Goal: Navigation & Orientation: Find specific page/section

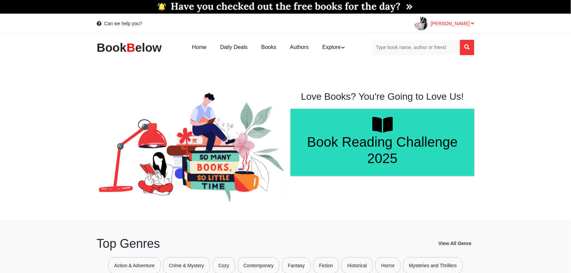
click at [460, 25] on span "[PERSON_NAME]" at bounding box center [453, 23] width 44 height 5
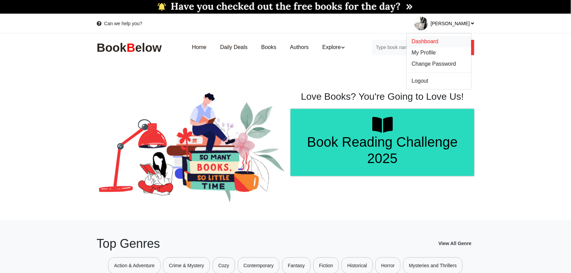
click at [439, 38] on span "Dashboard" at bounding box center [425, 41] width 27 height 6
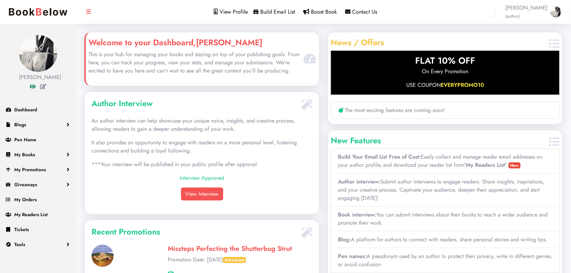
click at [34, 88] on icon at bounding box center [33, 86] width 6 height 5
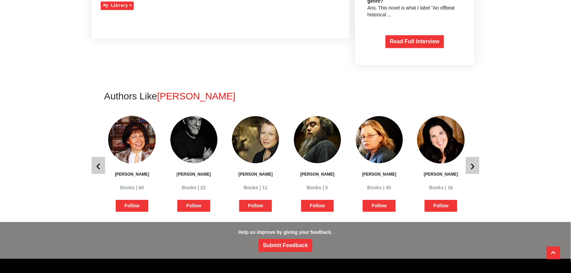
scroll to position [465, 0]
